Goal: Task Accomplishment & Management: Complete application form

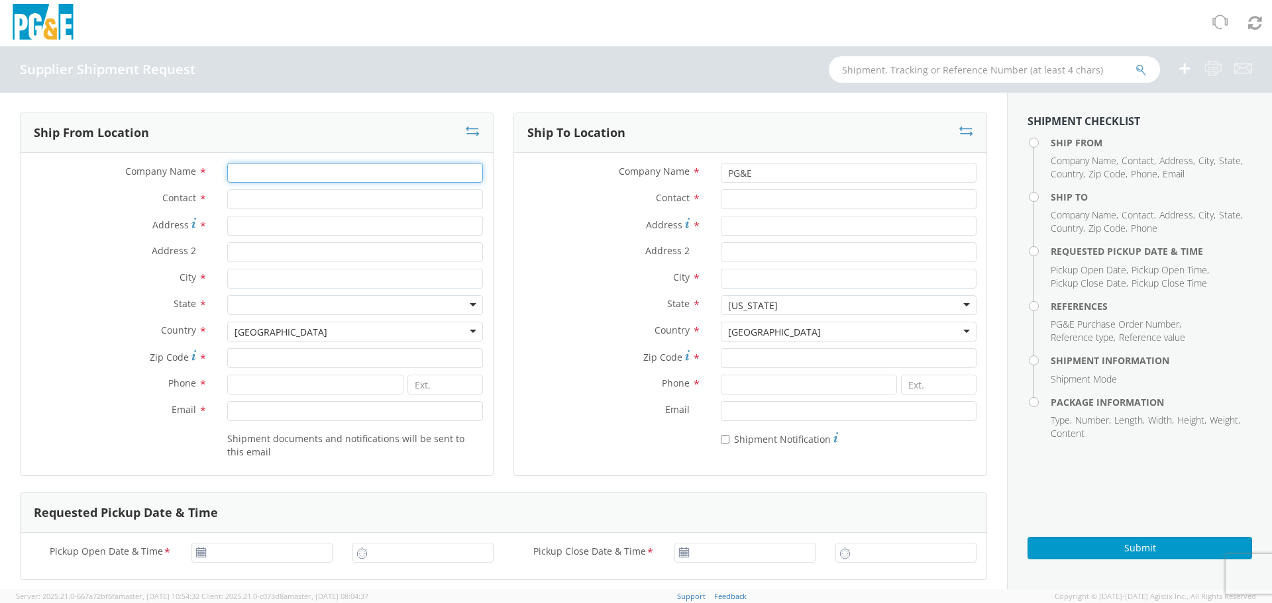
click at [268, 177] on input "Company Name *" at bounding box center [355, 173] width 256 height 20
type input "Rack Solutions"
type input "RackSolutions"
type input "6725 W FM 1570"
type input "[GEOGRAPHIC_DATA]"
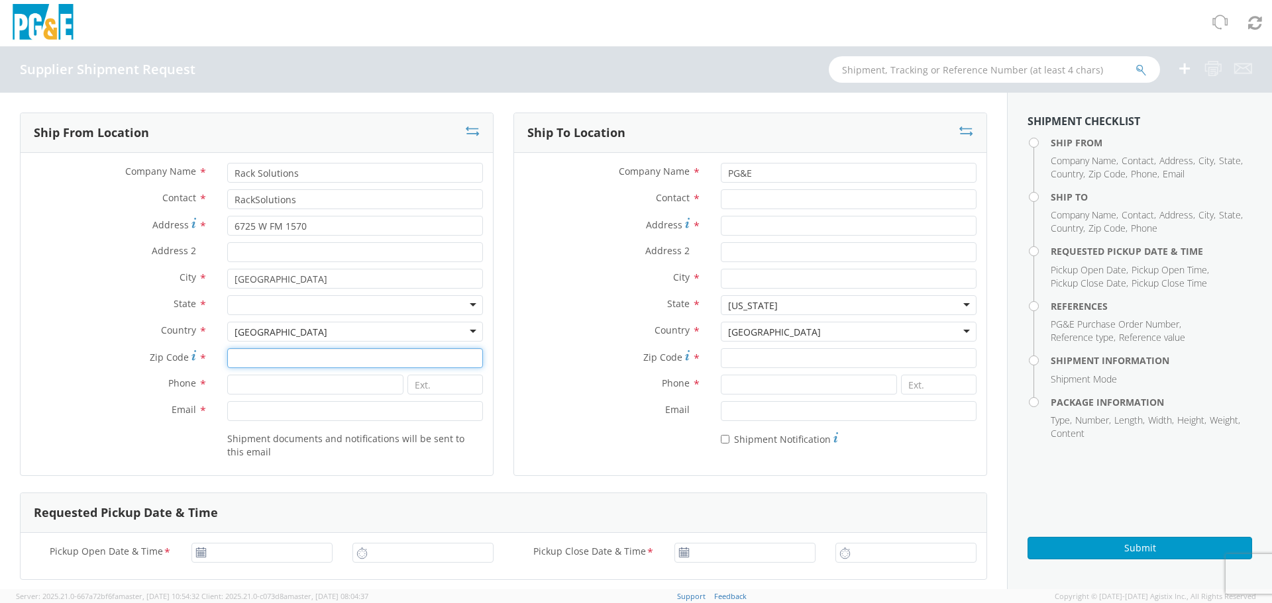
type input "75402"
type input "9034530801"
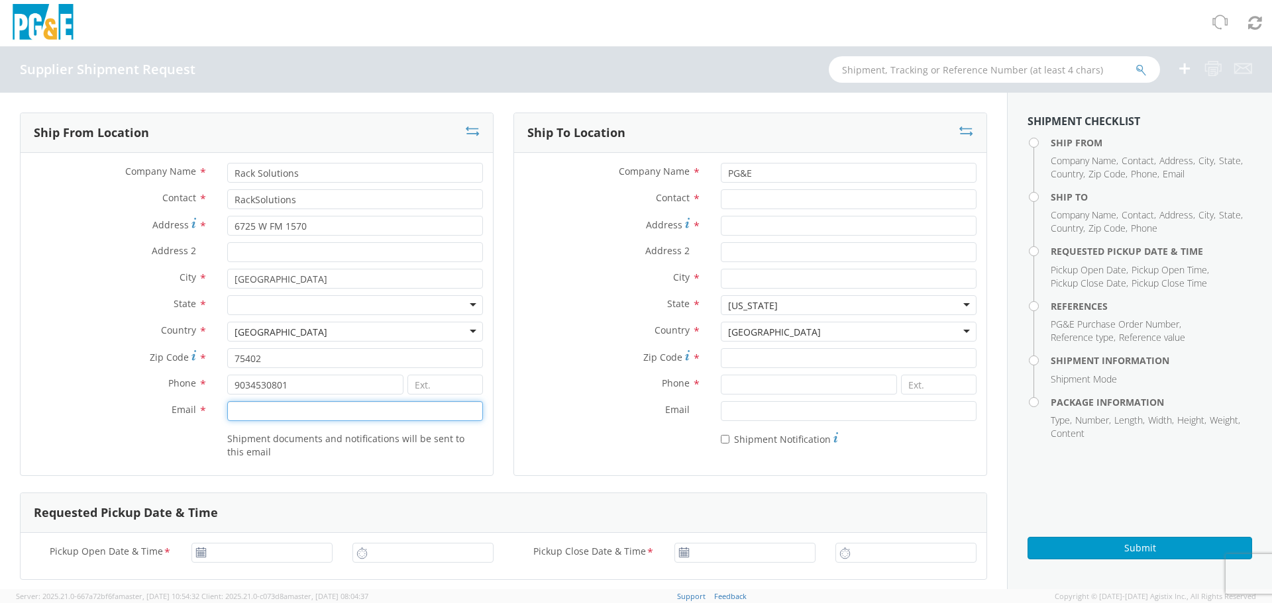
type input "[EMAIL_ADDRESS][DOMAIN_NAME]"
click at [373, 303] on div at bounding box center [355, 305] width 256 height 20
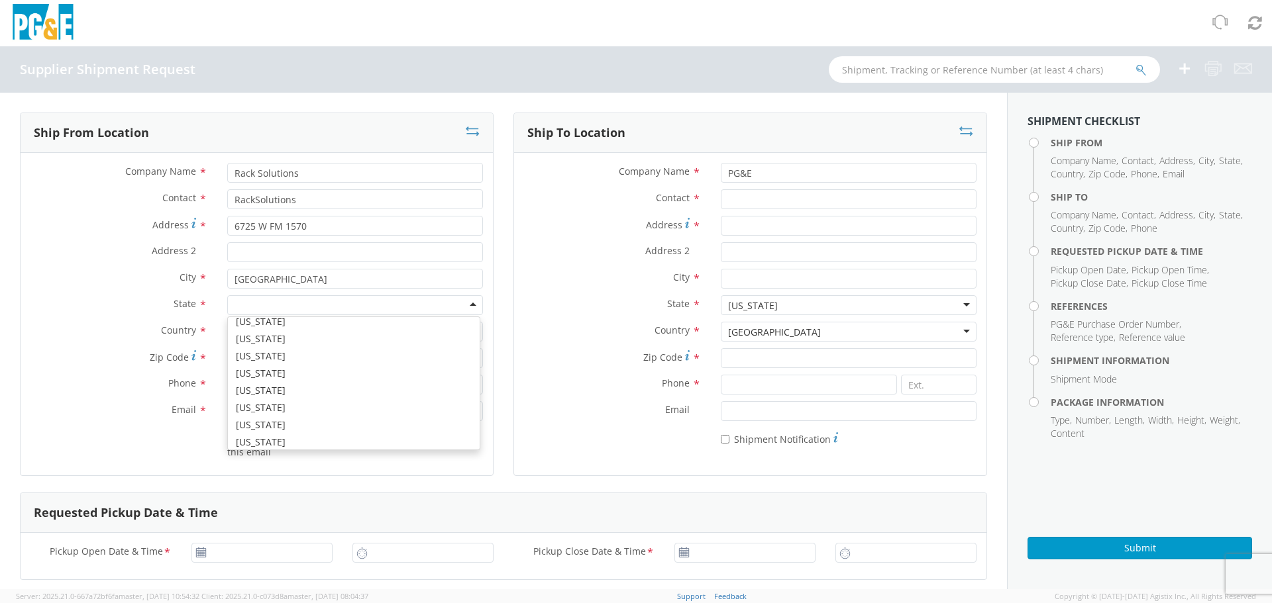
scroll to position [795, 0]
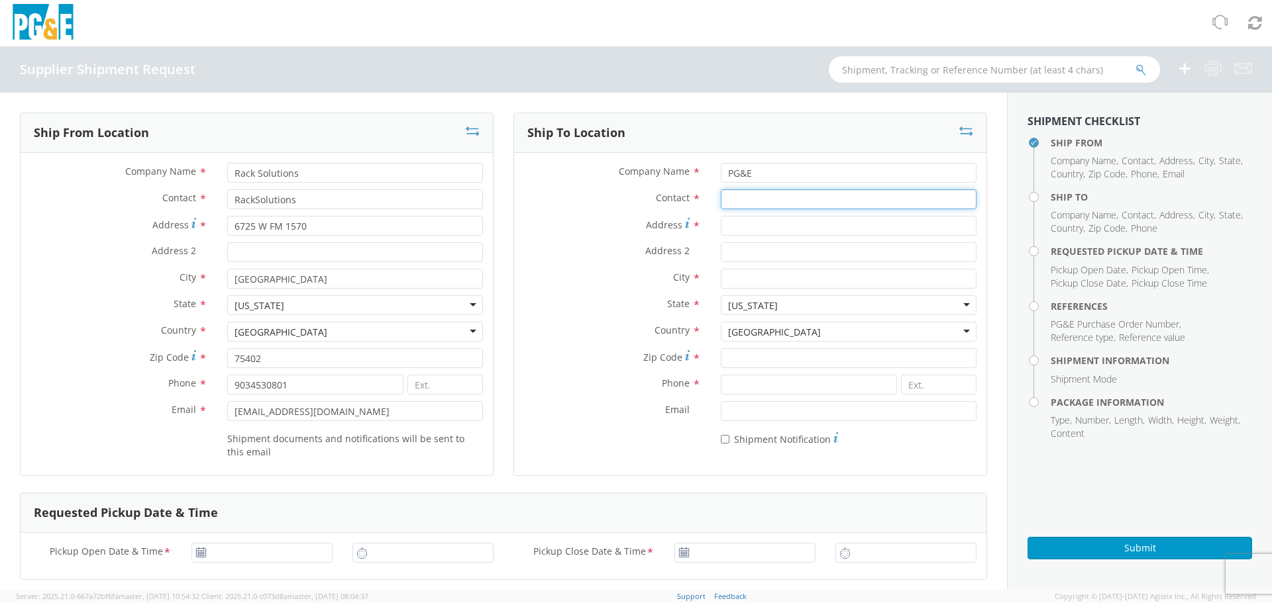
paste input "Layline Automation"
click at [789, 202] on input "Layline Automation" at bounding box center [849, 199] width 256 height 20
type input "Layline Automation"
paste input "[STREET_ADDRESS]"
click at [747, 223] on input "Address *" at bounding box center [849, 226] width 256 height 20
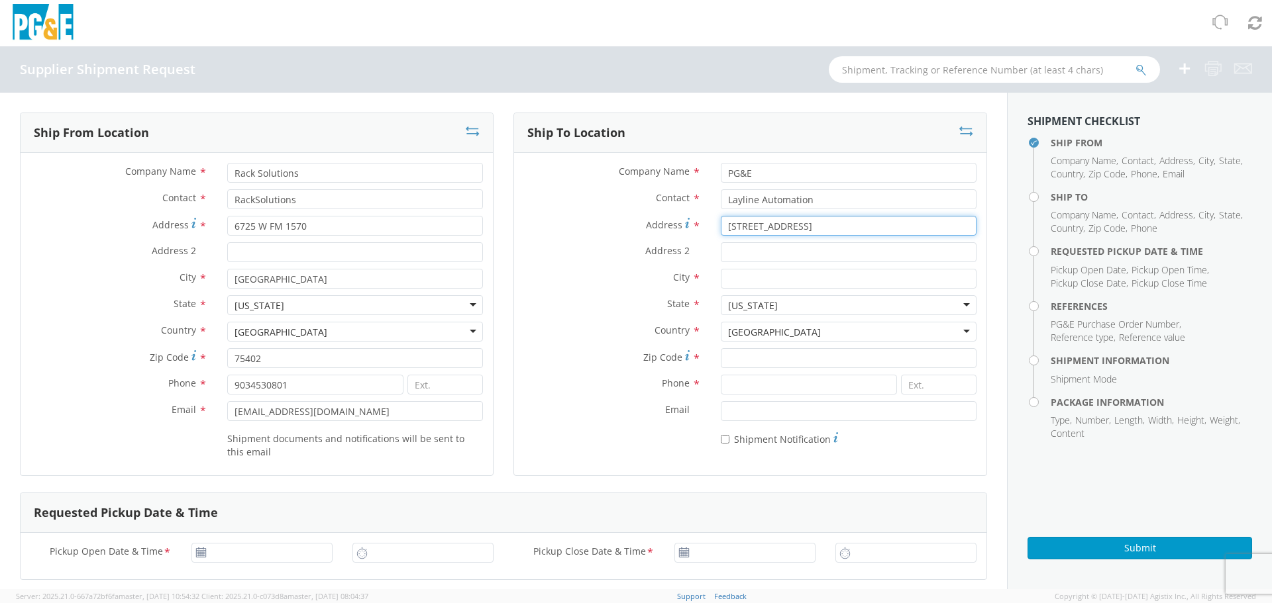
type input "[STREET_ADDRESS]"
click at [774, 280] on input "City *" at bounding box center [849, 279] width 256 height 20
click at [771, 280] on input "City *" at bounding box center [849, 279] width 256 height 20
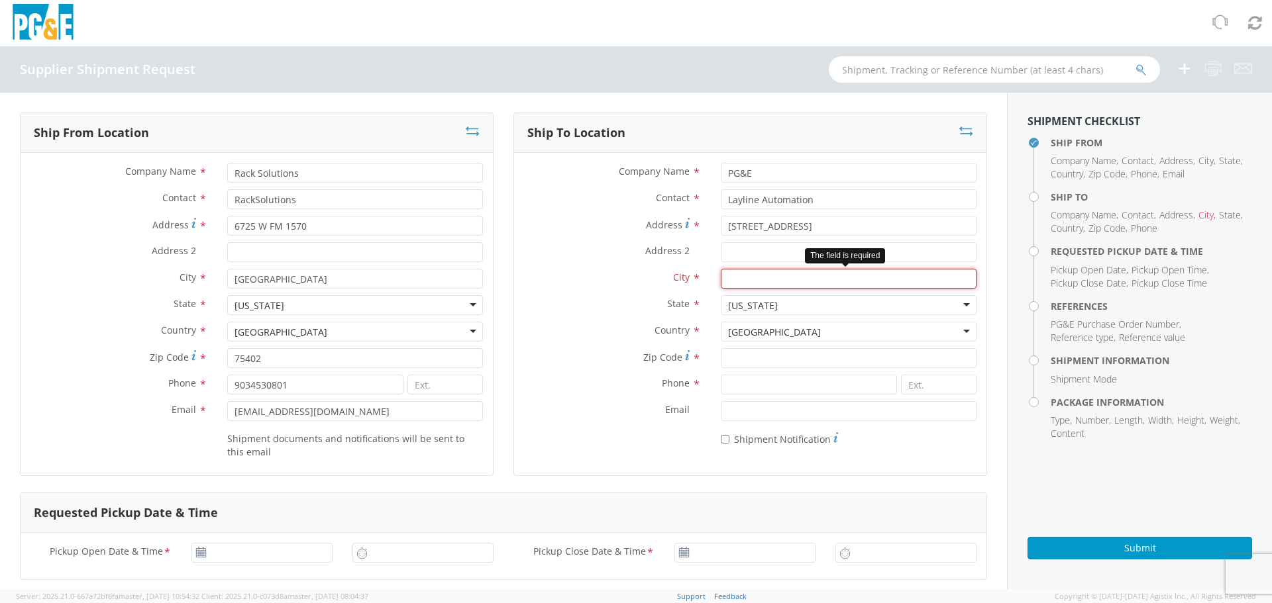
click at [741, 280] on input "City *" at bounding box center [849, 279] width 256 height 20
paste input "STOCKTON"
type input "STOCKTON"
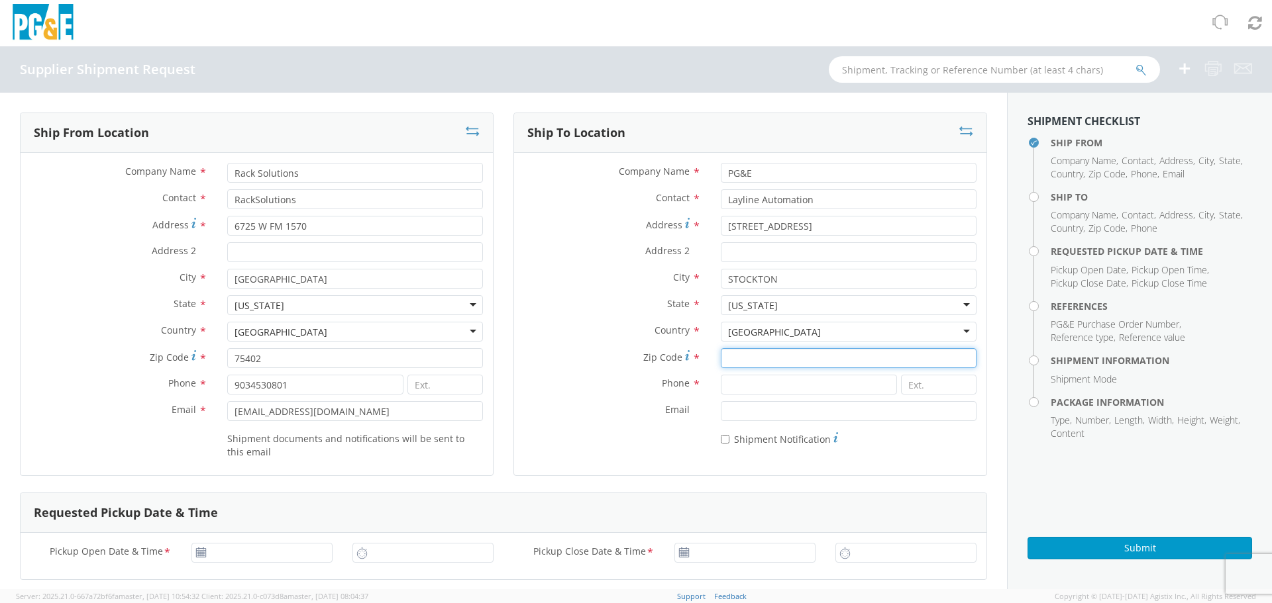
paste input "95215"
click at [780, 358] on input "Zip Code *" at bounding box center [849, 358] width 256 height 20
type input "95215"
click at [778, 379] on input at bounding box center [809, 385] width 176 height 20
paste input "4029511313"
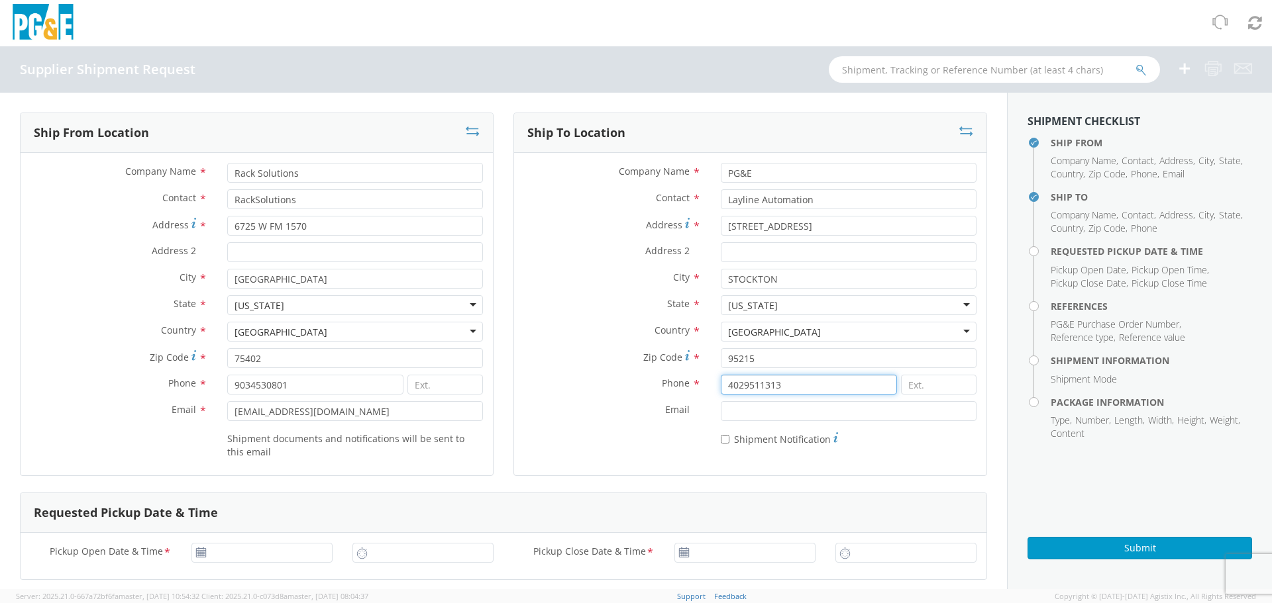
type input "4029511313"
click at [731, 249] on input "Address 2 *" at bounding box center [849, 252] width 256 height 20
paste input "[PERSON_NAME]"
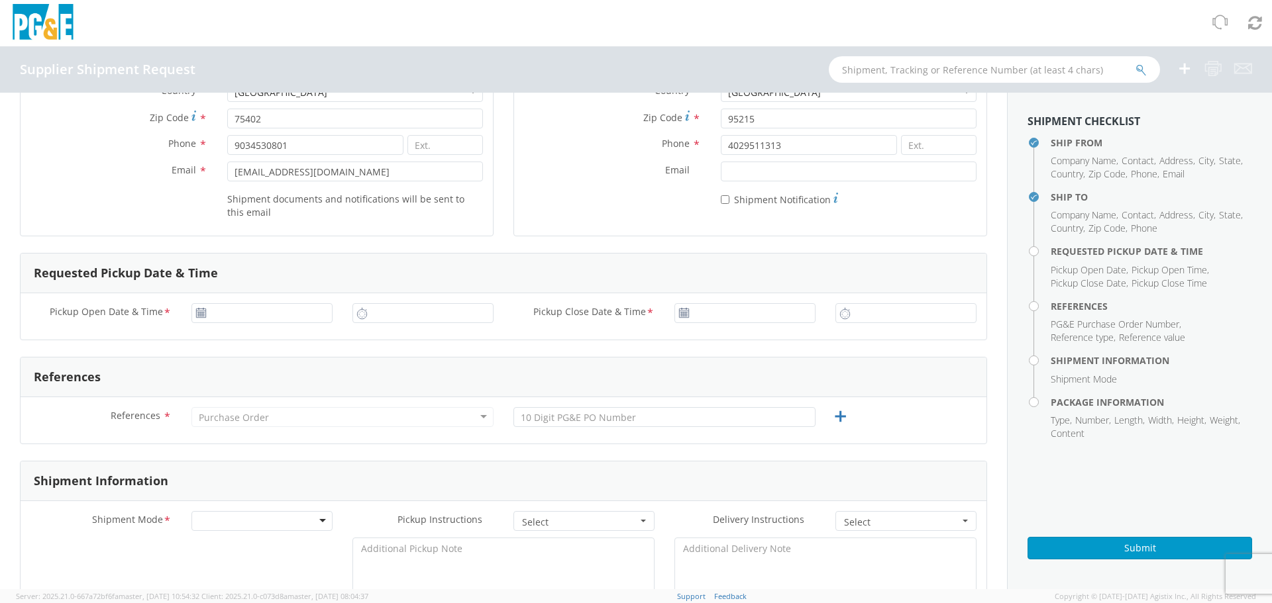
scroll to position [265, 0]
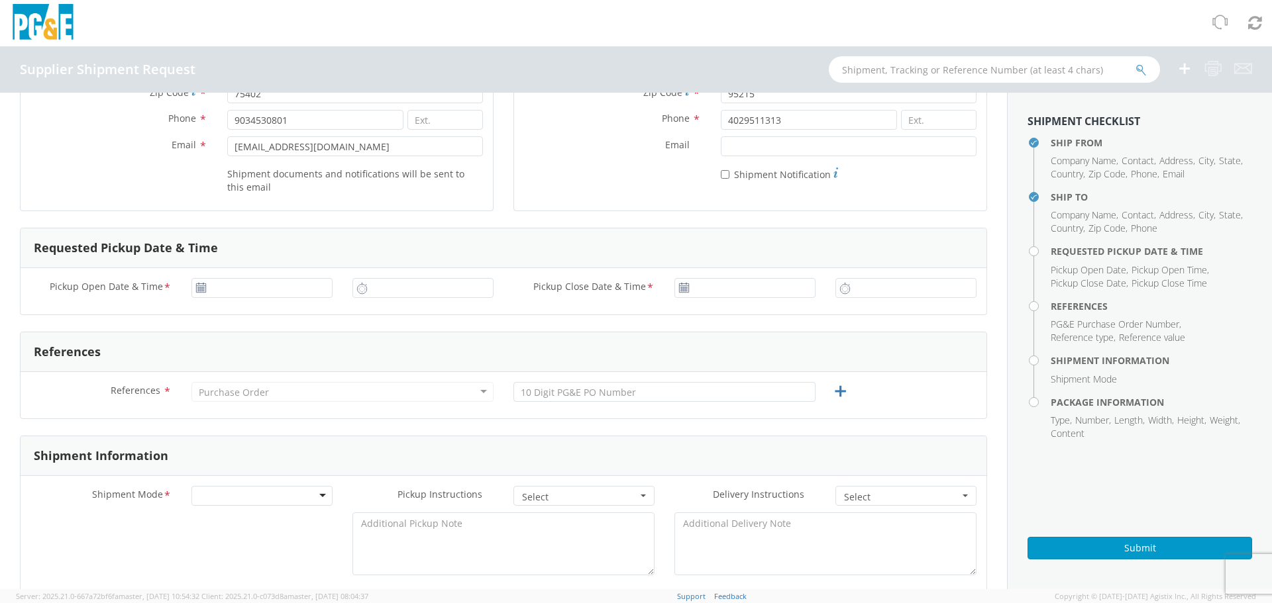
type input "[PERSON_NAME]"
click at [197, 283] on use at bounding box center [200, 287] width 9 height 9
click at [199, 287] on use at bounding box center [200, 287] width 9 height 9
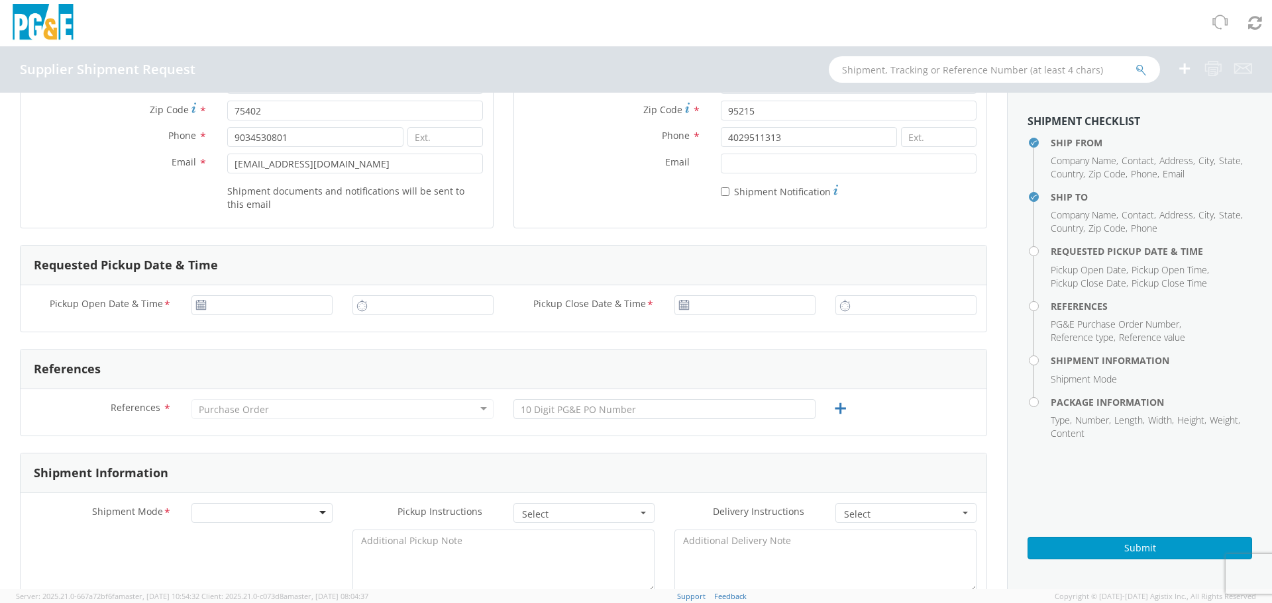
scroll to position [199, 0]
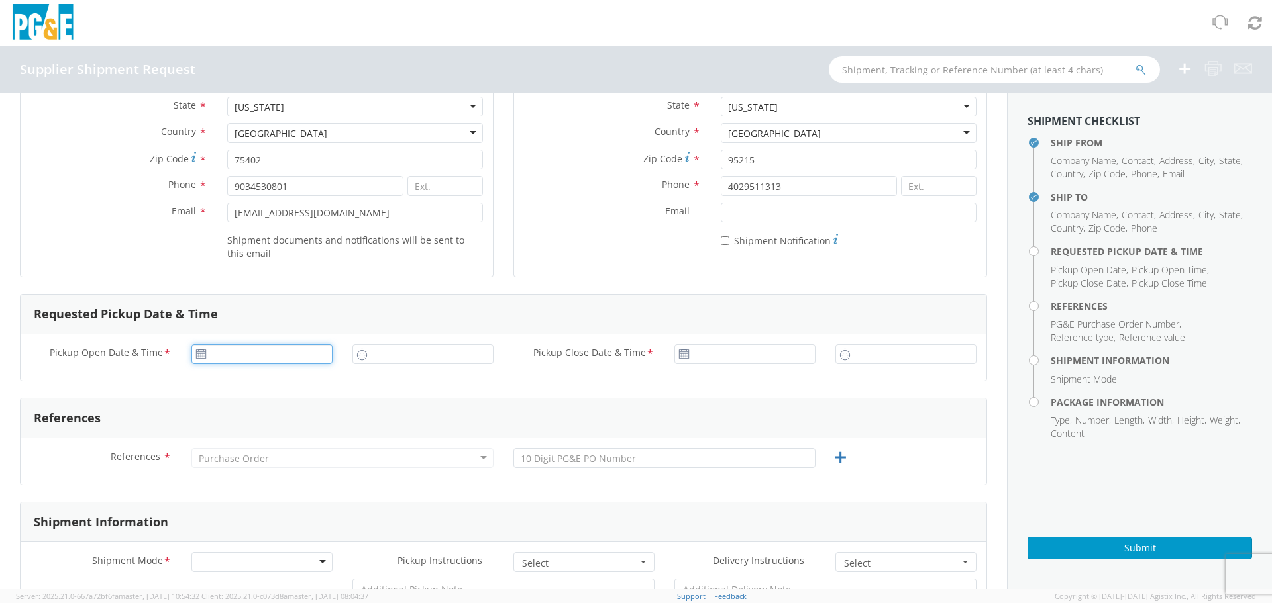
type input "[DATE]"
click at [252, 356] on input "[DATE]" at bounding box center [261, 354] width 141 height 20
click at [225, 452] on td "13" at bounding box center [232, 458] width 28 height 20
type input "9:00 AM"
click at [421, 358] on input "9:00 AM" at bounding box center [422, 354] width 141 height 20
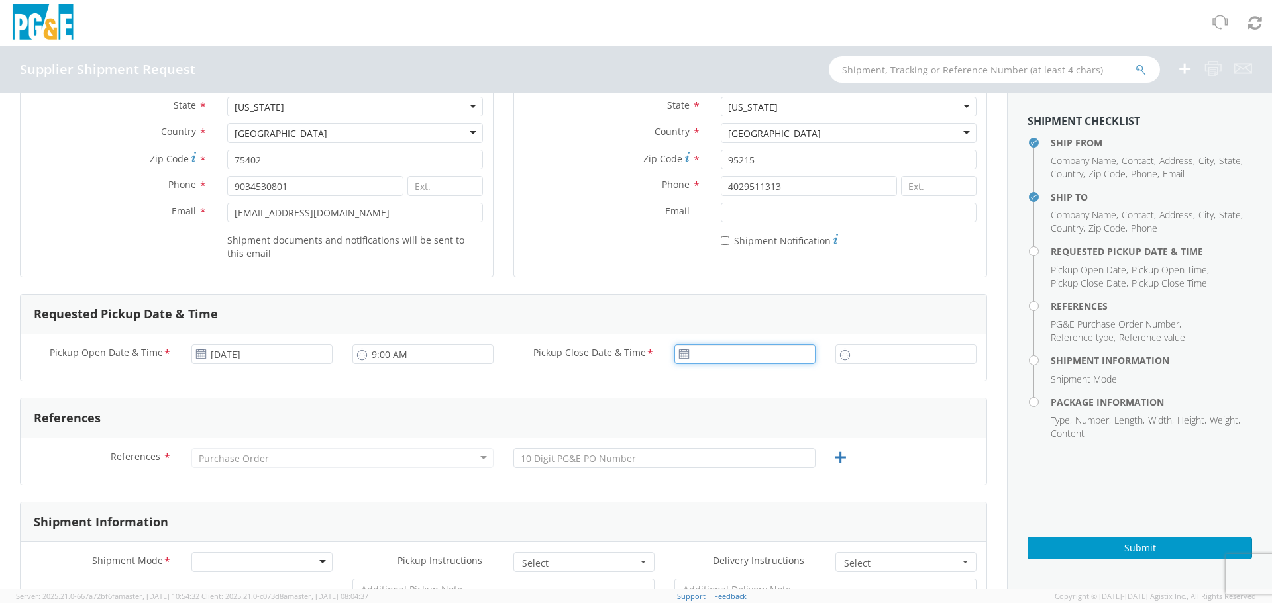
type input "[DATE]"
click at [674, 352] on input "[DATE]" at bounding box center [744, 354] width 141 height 20
click at [715, 460] on td "13" at bounding box center [715, 458] width 28 height 20
click at [892, 354] on input "9:00 AM" at bounding box center [905, 354] width 141 height 20
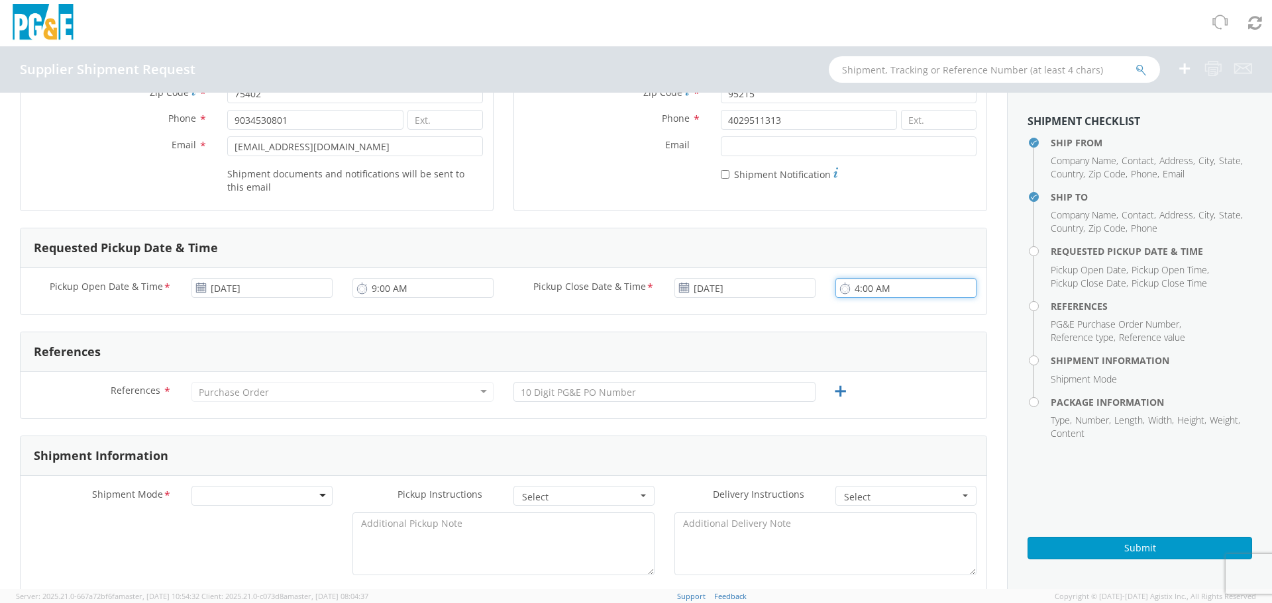
type input "4:00 AM"
click at [268, 385] on div "Purchase Order" at bounding box center [342, 392] width 302 height 20
click at [268, 390] on div "Purchase Order" at bounding box center [342, 392] width 302 height 20
click at [468, 398] on div "Purchase Order" at bounding box center [342, 392] width 302 height 20
click at [252, 396] on div "Purchase Order" at bounding box center [234, 392] width 70 height 13
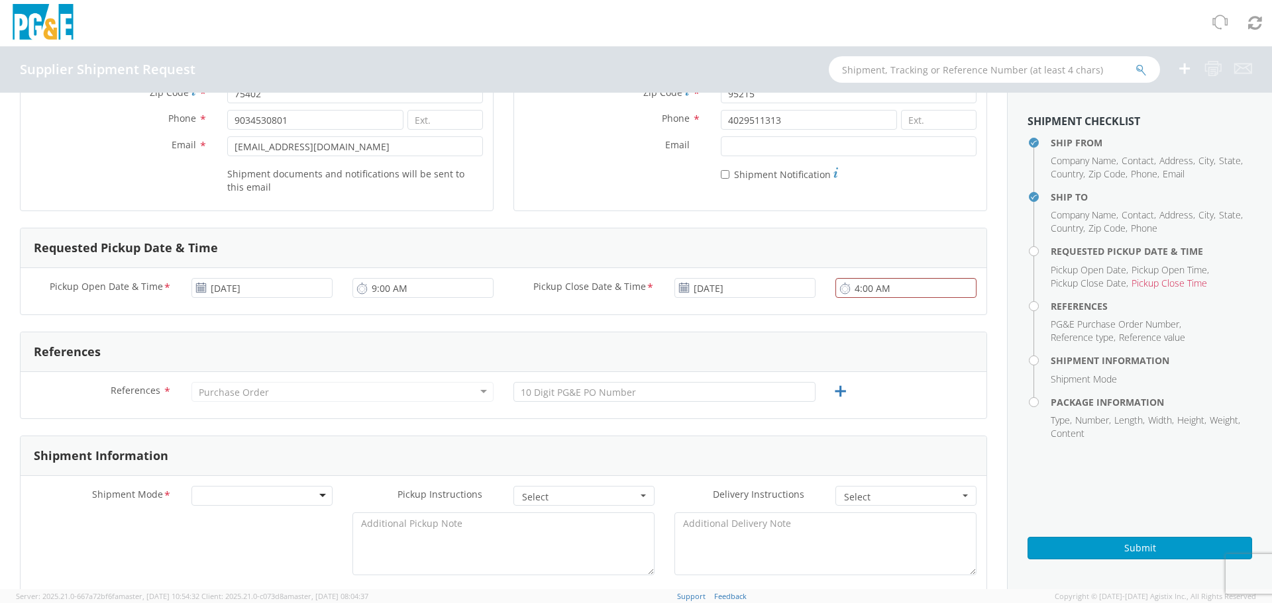
click at [224, 390] on div "Purchase Order" at bounding box center [234, 392] width 70 height 13
click at [654, 388] on input "text" at bounding box center [664, 392] width 302 height 20
paste input "2701256435"
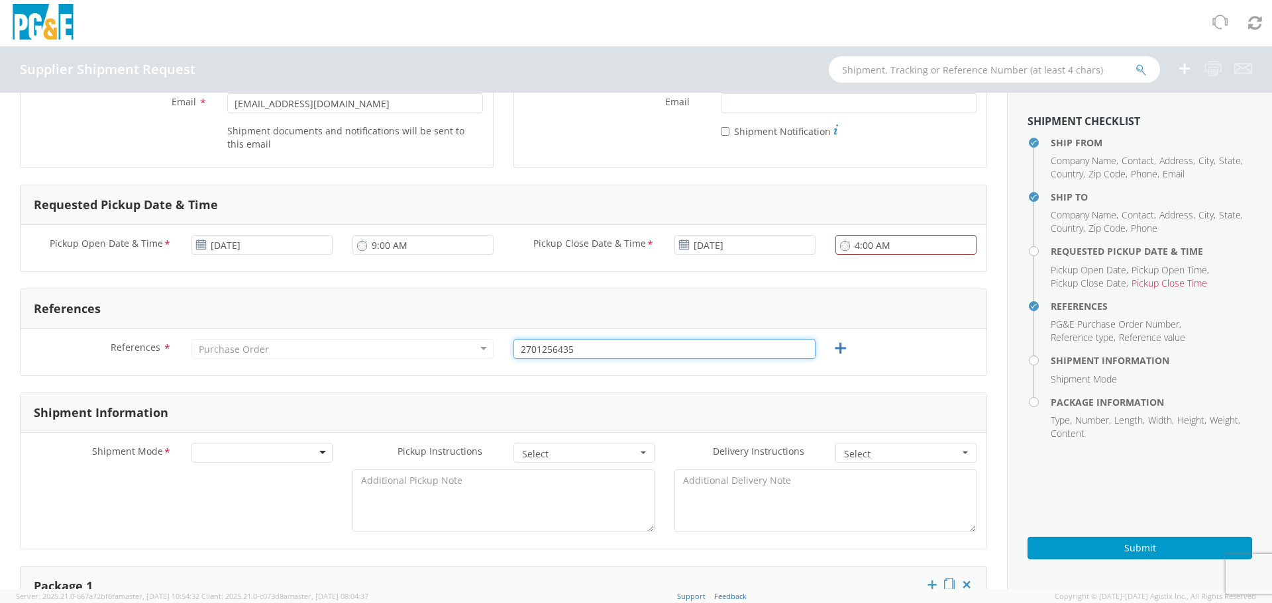
scroll to position [331, 0]
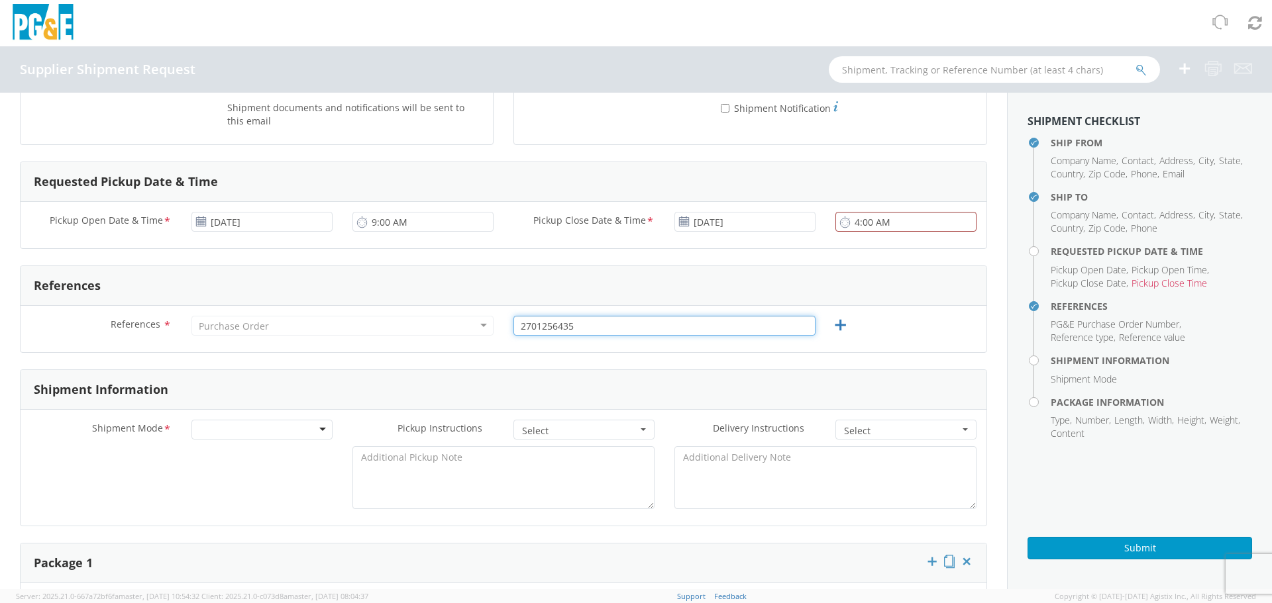
type input "2701256435"
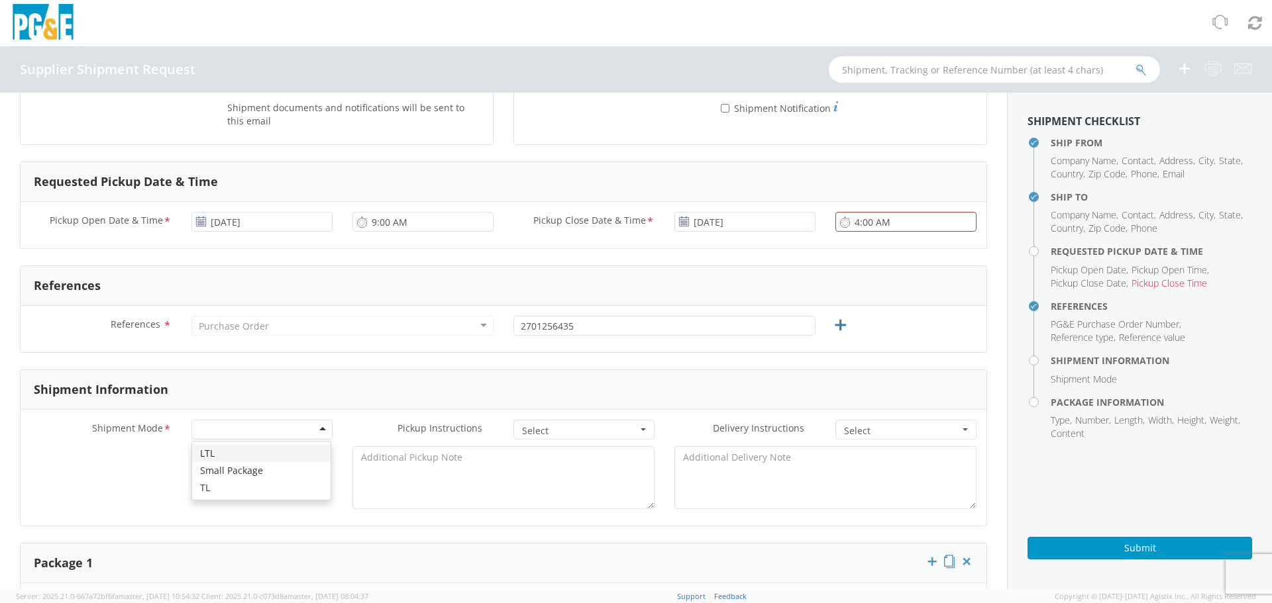
click at [314, 429] on div at bounding box center [261, 430] width 141 height 20
click at [640, 427] on button "Select" at bounding box center [583, 430] width 141 height 20
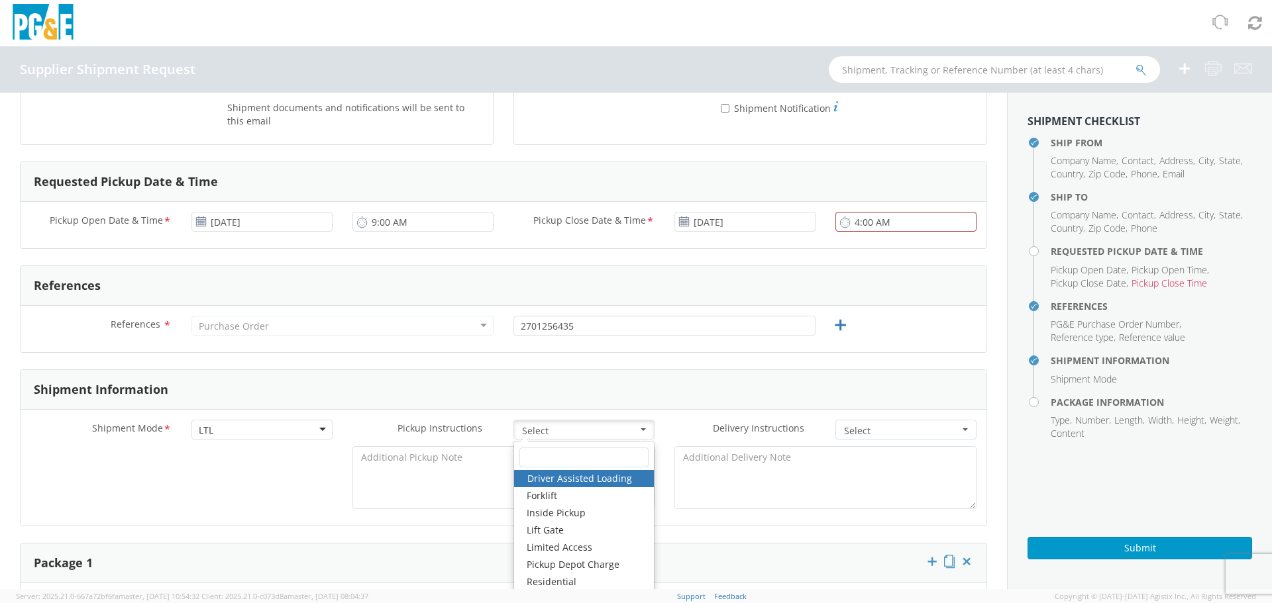
click at [959, 428] on button "Select" at bounding box center [905, 430] width 141 height 20
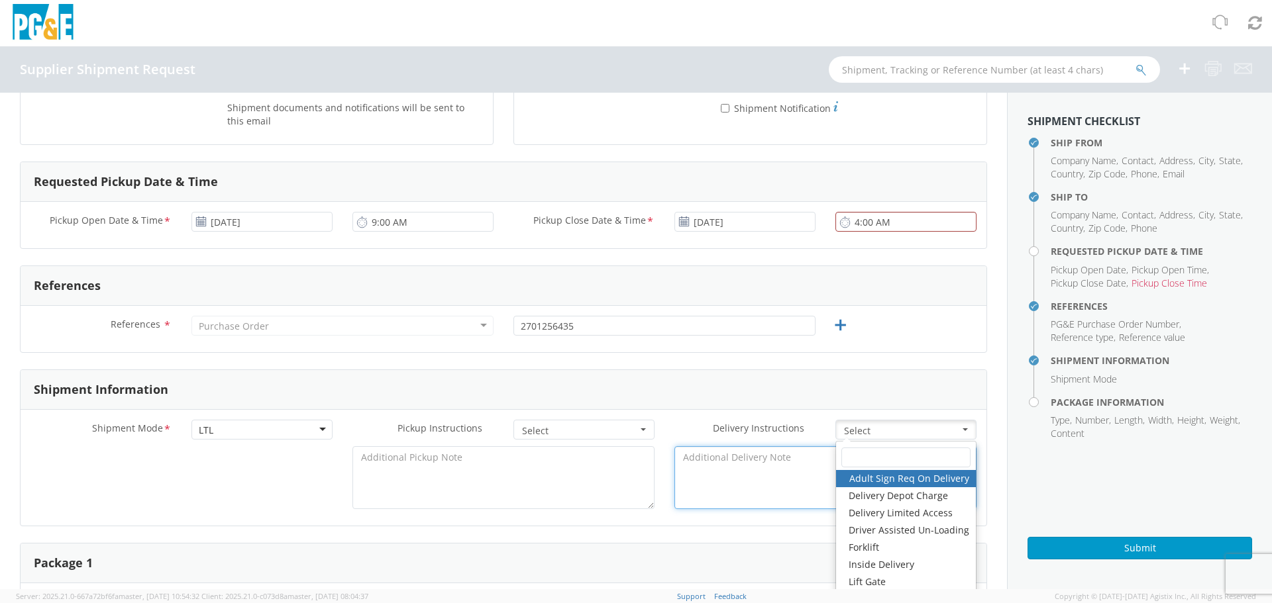
click at [753, 509] on textarea at bounding box center [825, 477] width 302 height 63
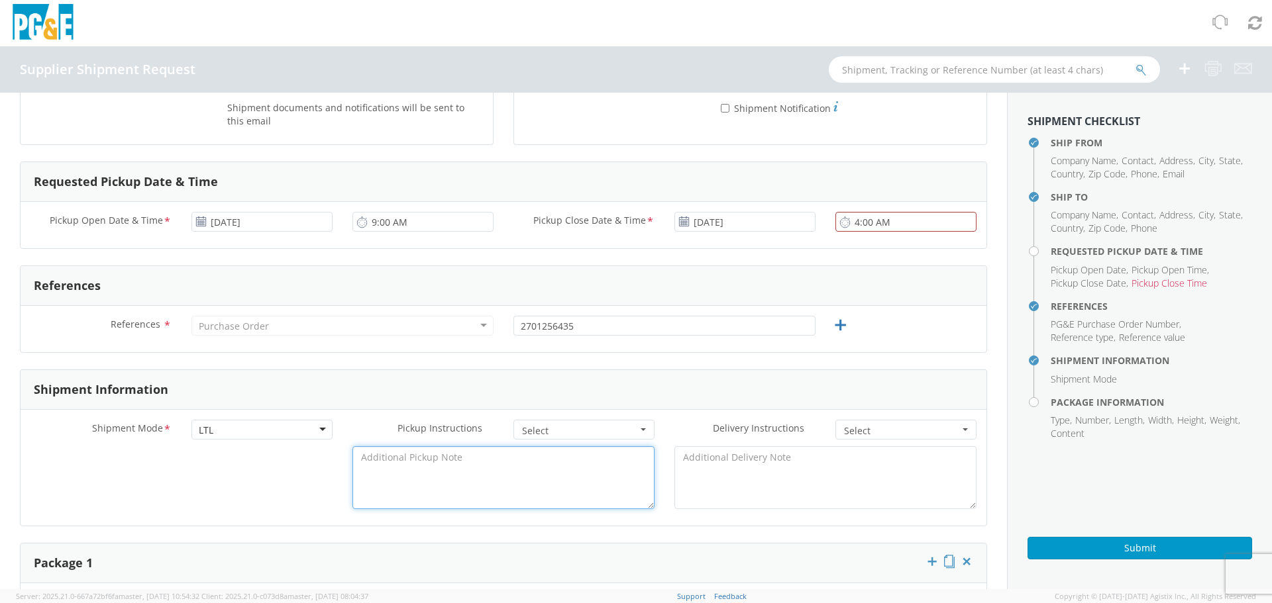
click at [416, 482] on textarea at bounding box center [503, 477] width 302 height 63
type textarea "Do not stack"
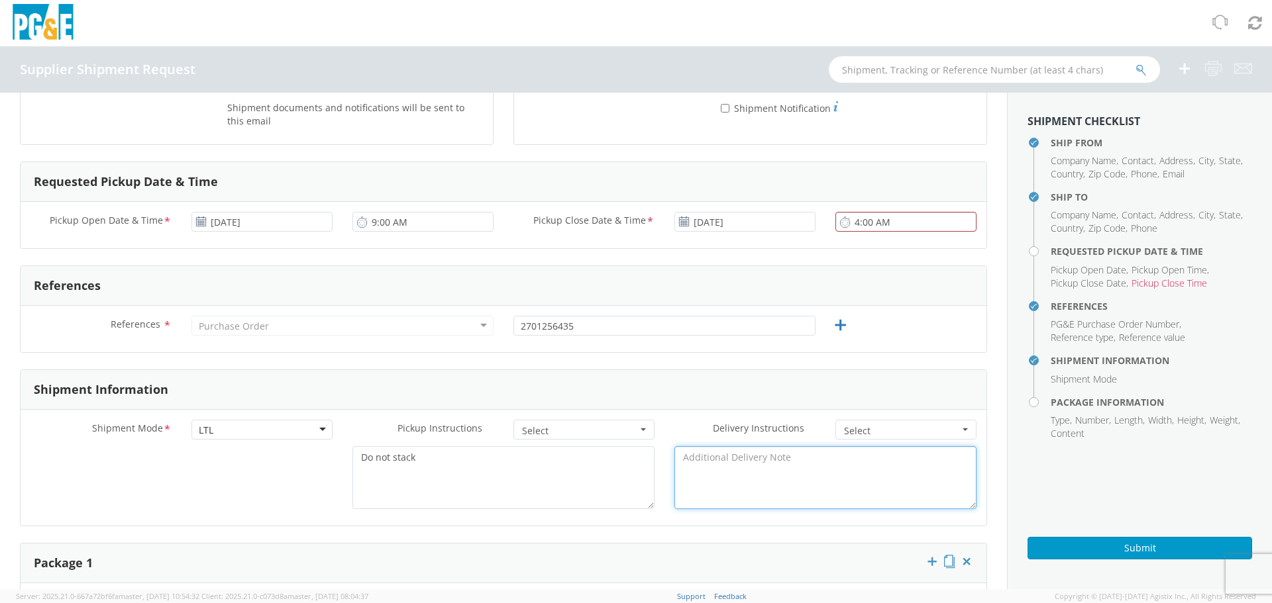
click at [760, 475] on textarea at bounding box center [825, 477] width 302 height 63
type textarea "Do not stack"
click at [260, 492] on div "Do not stack Do not stack" at bounding box center [504, 481] width 966 height 70
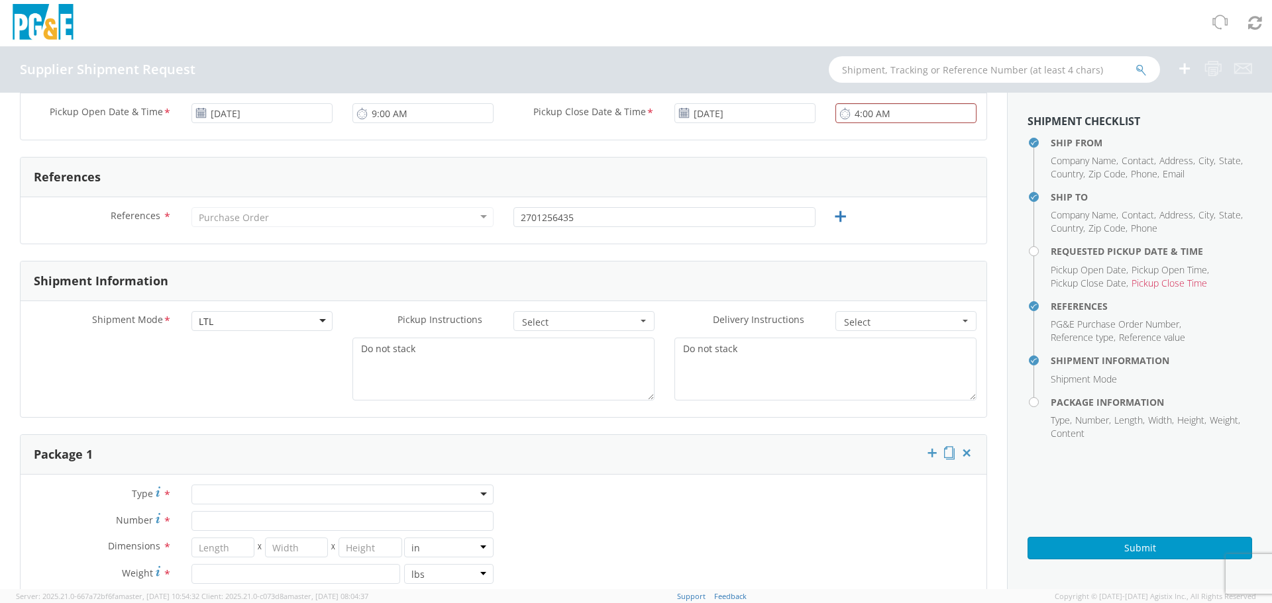
scroll to position [464, 0]
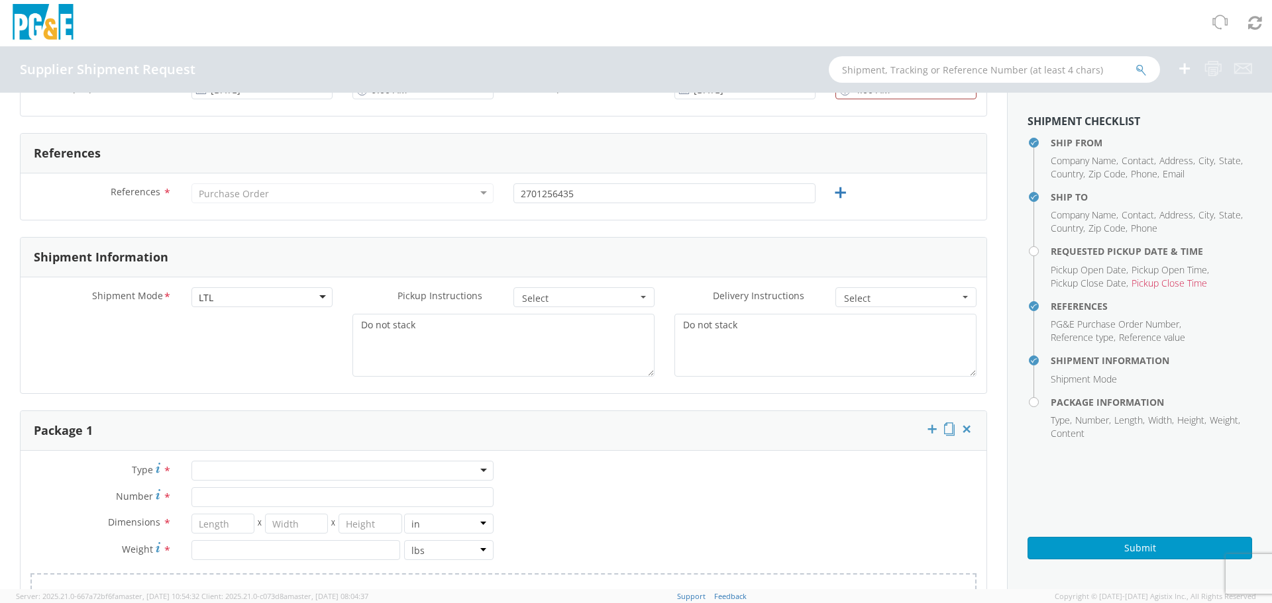
click at [469, 468] on div at bounding box center [342, 471] width 302 height 20
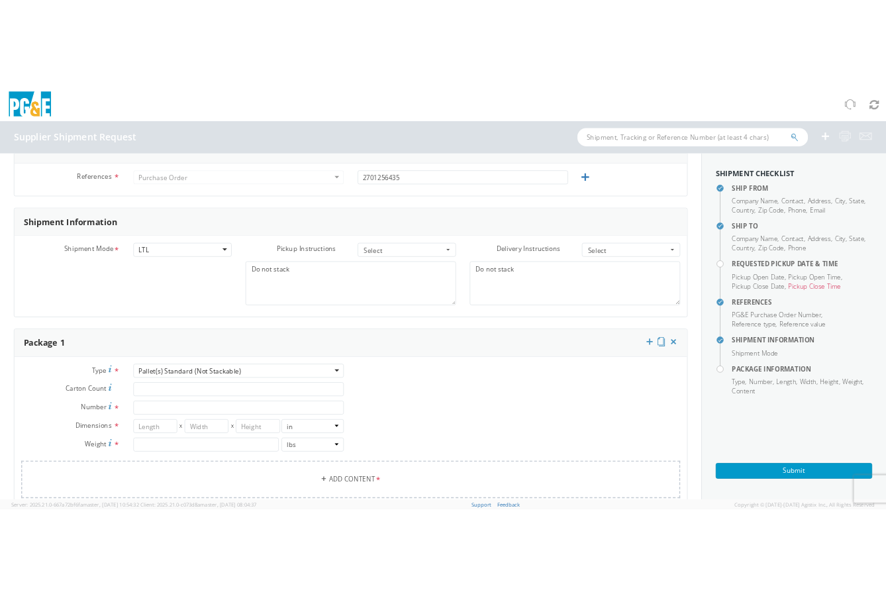
scroll to position [543, 0]
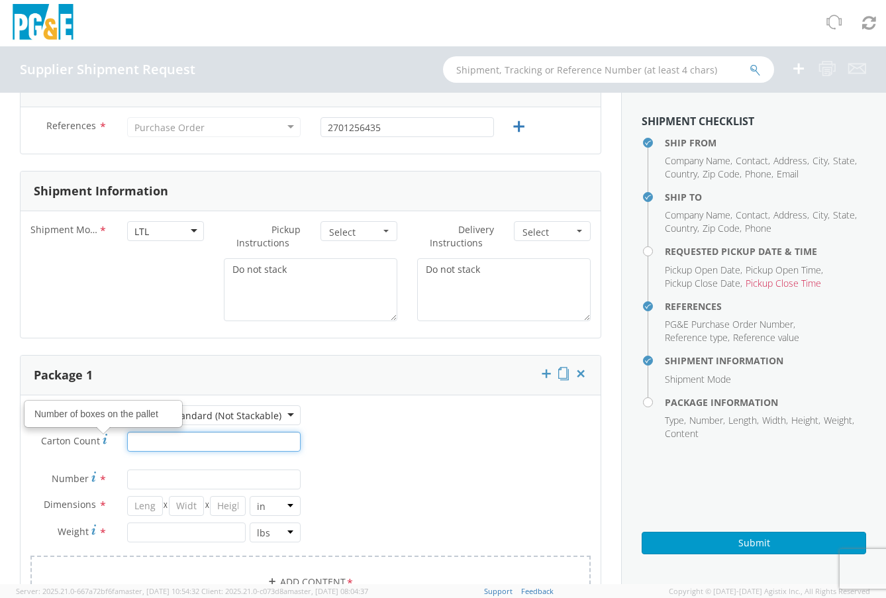
click at [162, 438] on input "Carton Count Number of boxes on the pallet *" at bounding box center [214, 442] width 174 height 20
type input "100"
click at [101, 477] on span "*" at bounding box center [103, 479] width 9 height 15
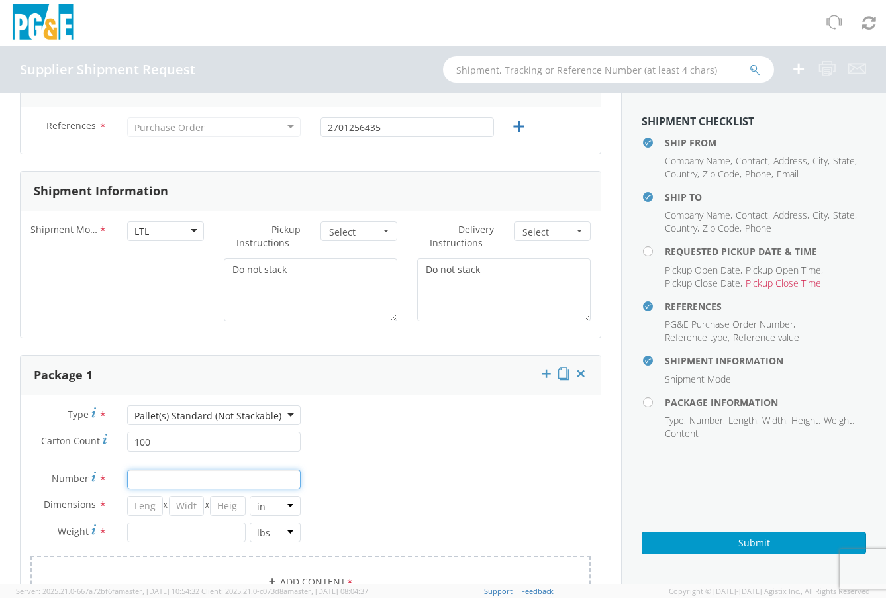
click at [127, 477] on input "Number *" at bounding box center [214, 480] width 174 height 20
click at [132, 482] on input "Number *" at bounding box center [214, 480] width 174 height 20
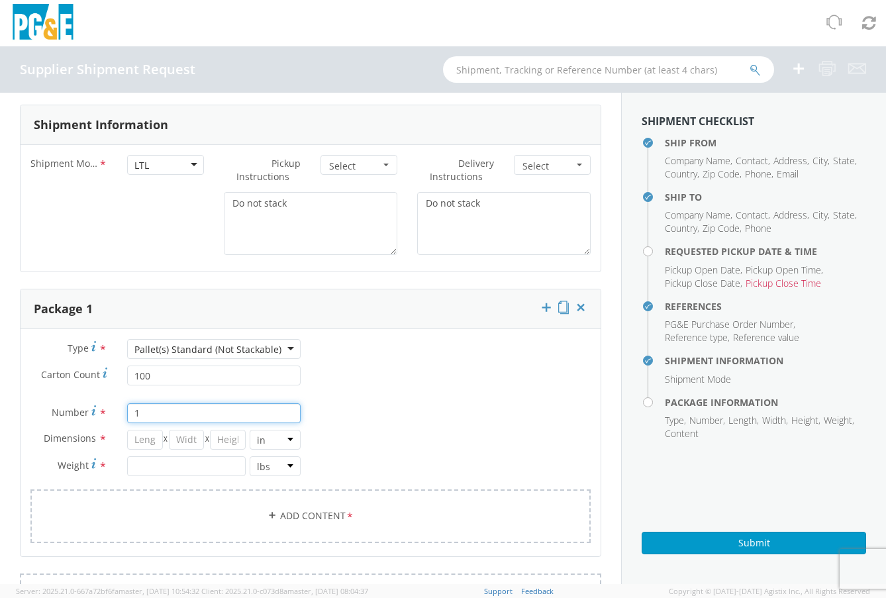
type input "1"
click at [137, 436] on input "number" at bounding box center [145, 440] width 36 height 20
type input "48"
type input "40"
type input "33"
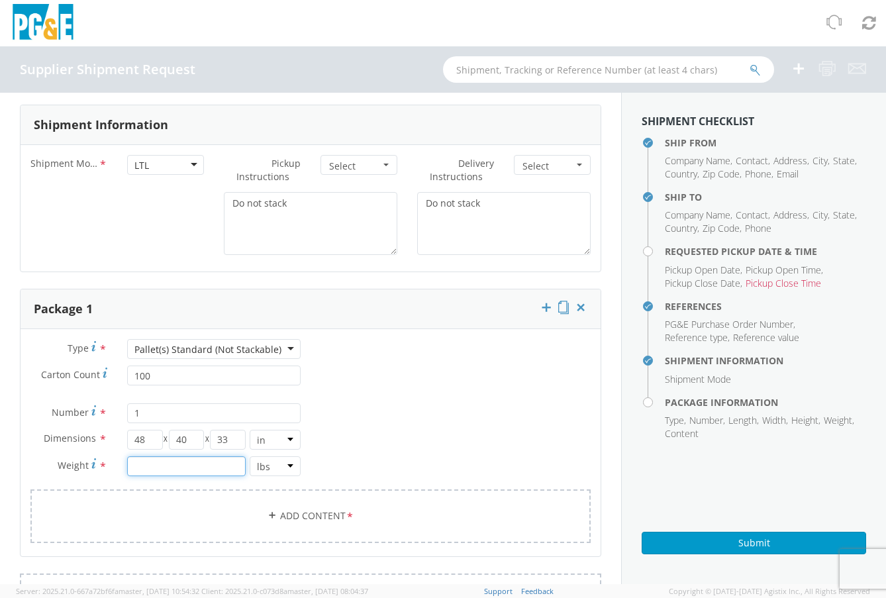
click at [195, 472] on input "number" at bounding box center [186, 466] width 119 height 20
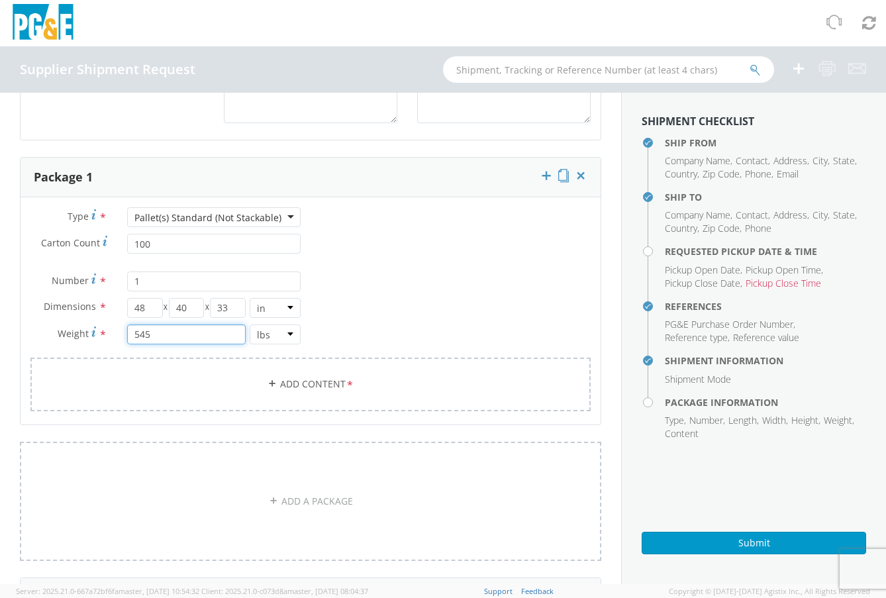
scroll to position [742, 0]
type input "545"
click at [293, 377] on link "Add Content *" at bounding box center [310, 384] width 560 height 54
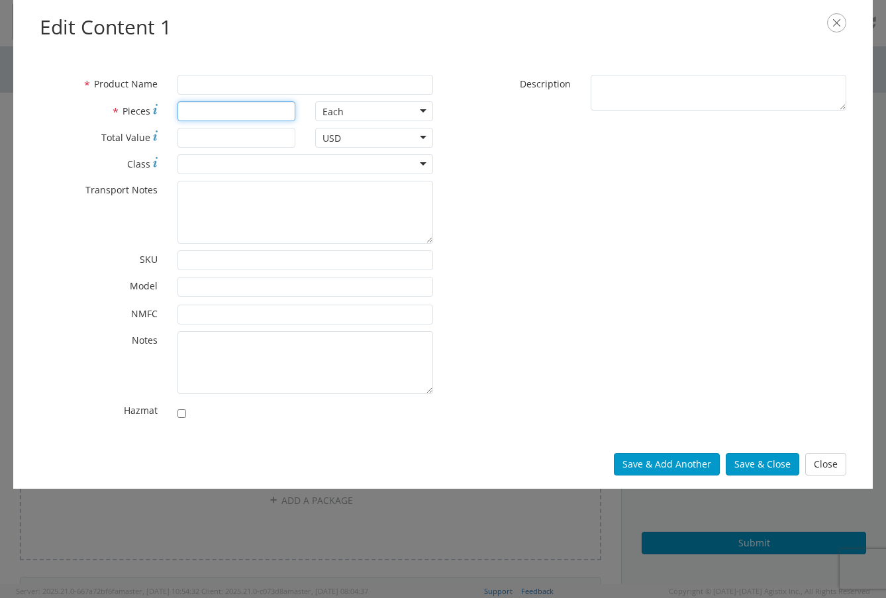
click at [197, 115] on input "* Pieces" at bounding box center [237, 111] width 118 height 20
click at [203, 111] on input "* Pieces Number of pieces inside all the packages" at bounding box center [237, 111] width 118 height 20
type input "100"
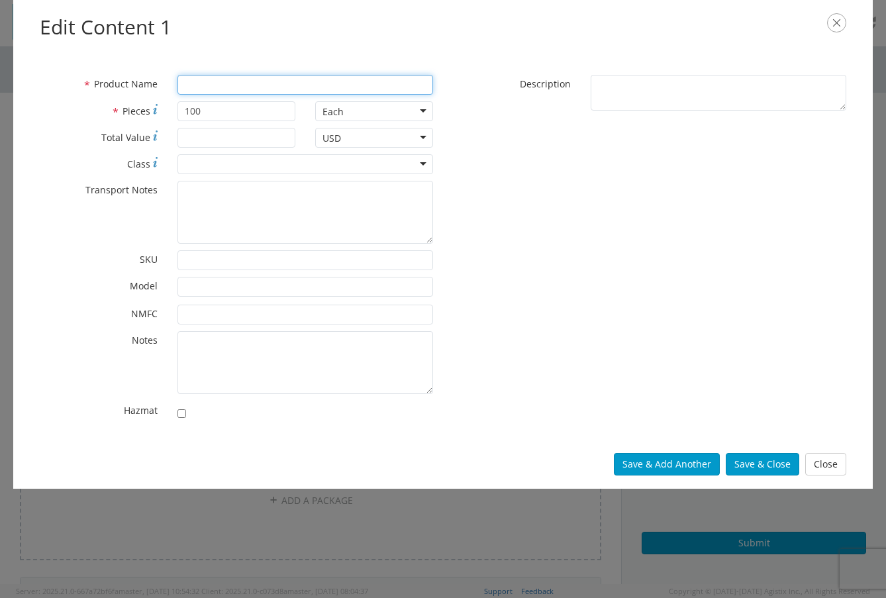
click at [192, 88] on input "* Product Name" at bounding box center [306, 85] width 256 height 20
paste input "metal stamping"
type input "metal stamping/shelfs"
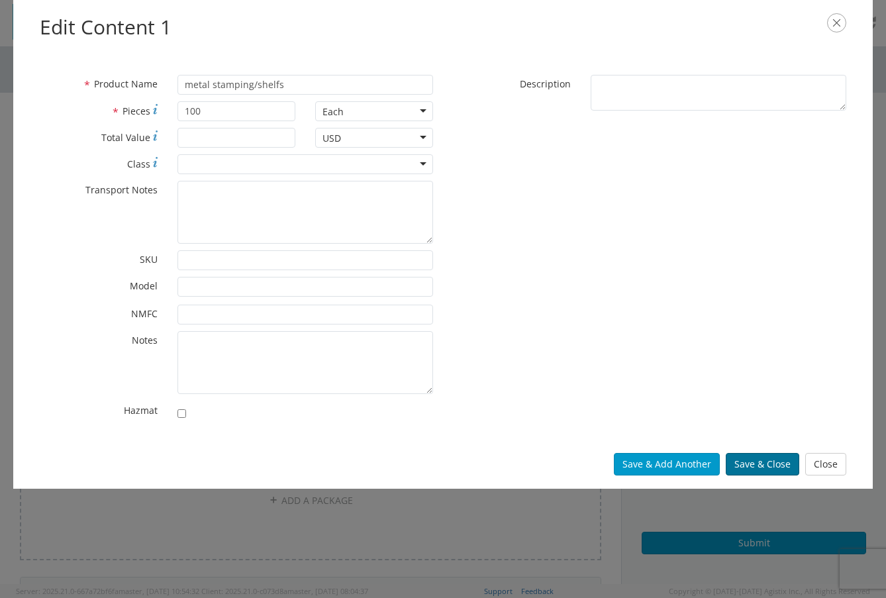
click at [768, 476] on button "Save & Close" at bounding box center [763, 464] width 74 height 23
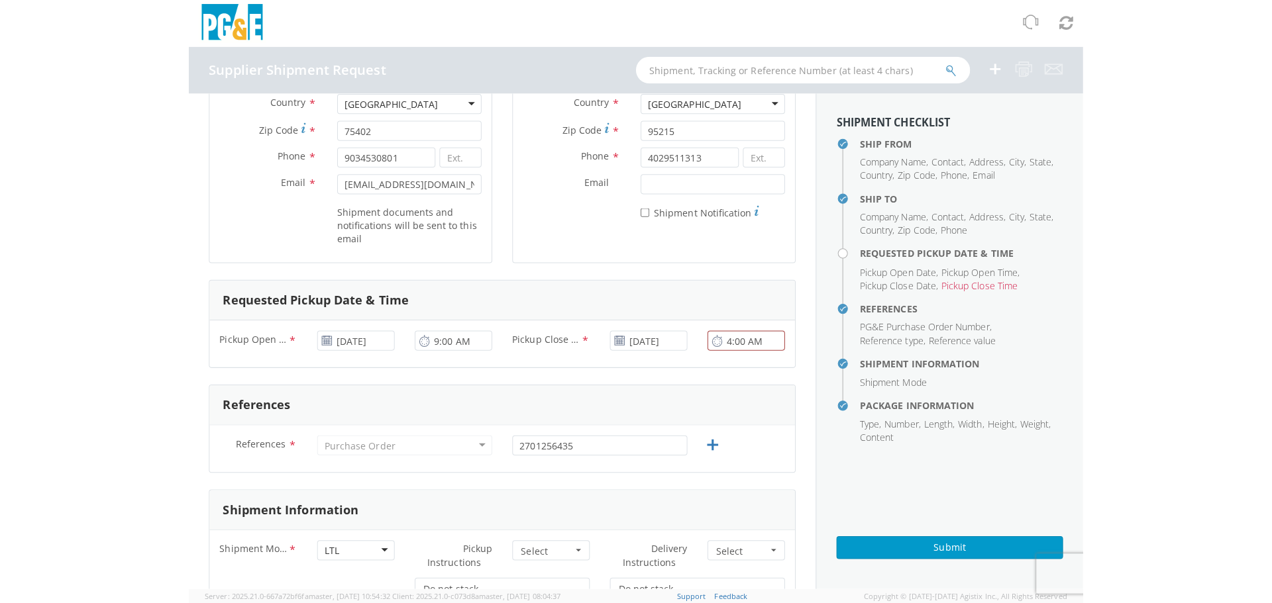
scroll to position [205, 0]
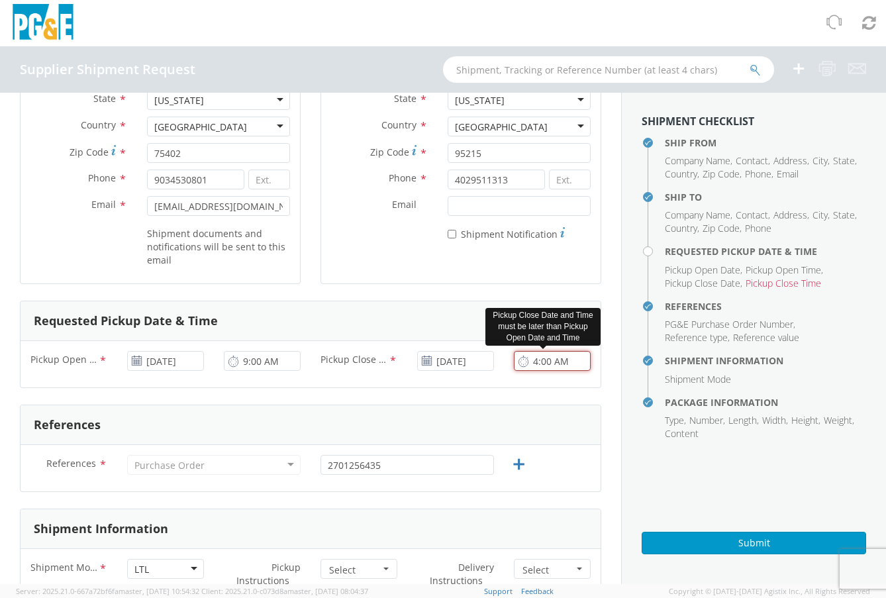
click at [561, 360] on input "4:00 AM" at bounding box center [552, 361] width 77 height 20
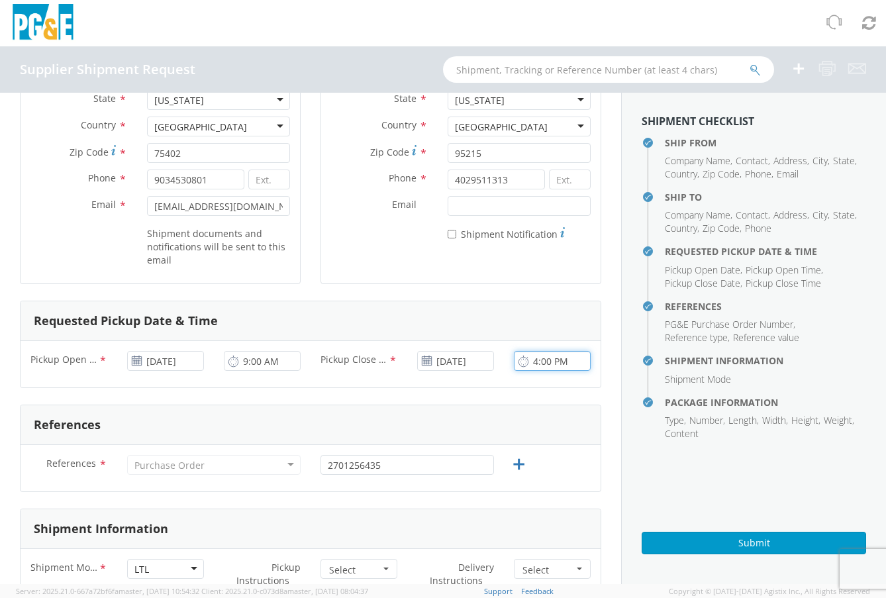
type input "4:00 PM"
click at [476, 315] on div "Requested Pickup Date & Time" at bounding box center [311, 321] width 580 height 40
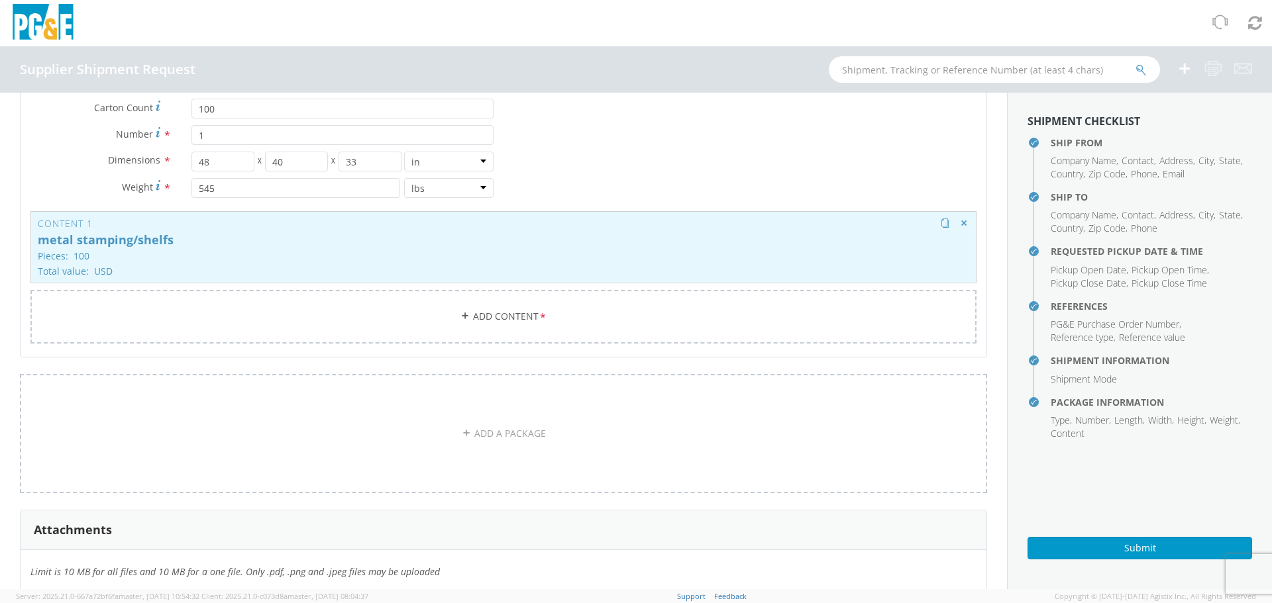
scroll to position [861, 0]
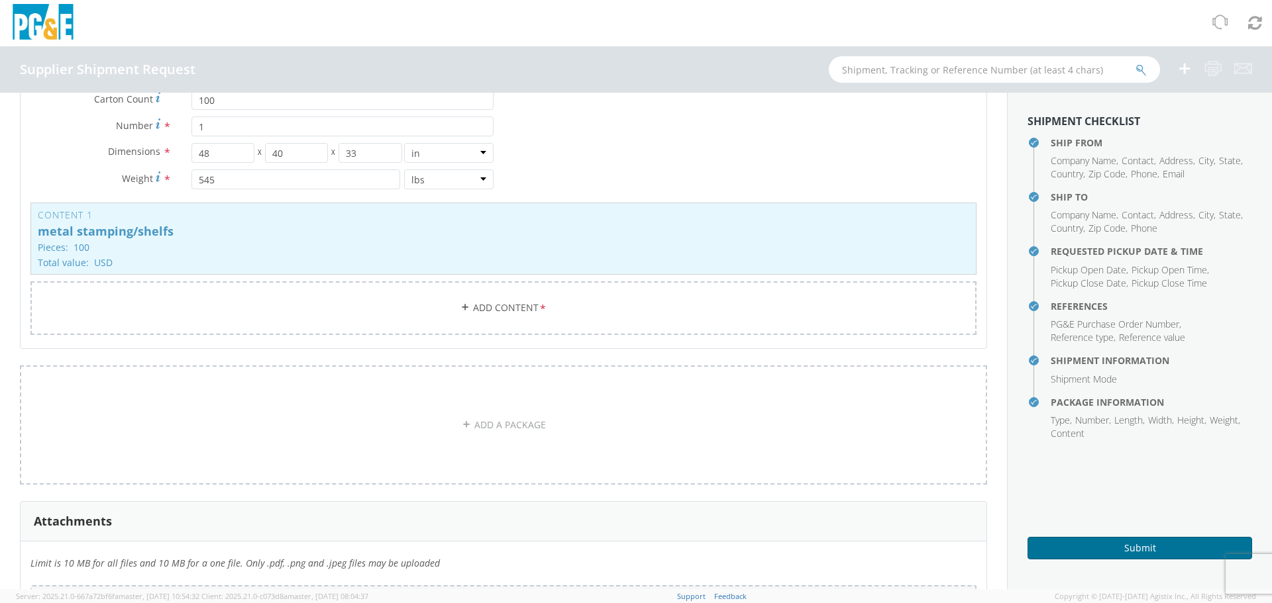
click at [1163, 550] on button "Submit" at bounding box center [1139, 548] width 225 height 23
